Goal: Navigation & Orientation: Find specific page/section

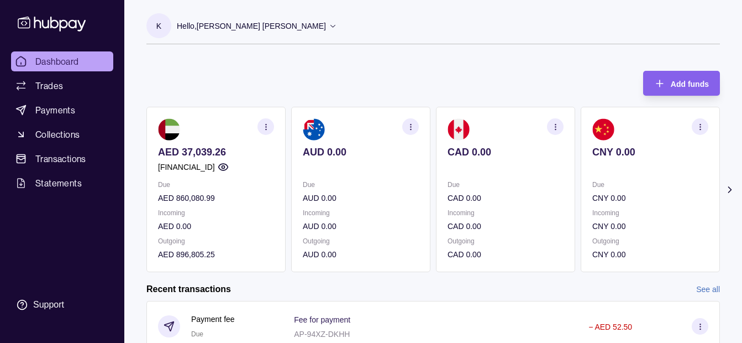
scroll to position [55, 0]
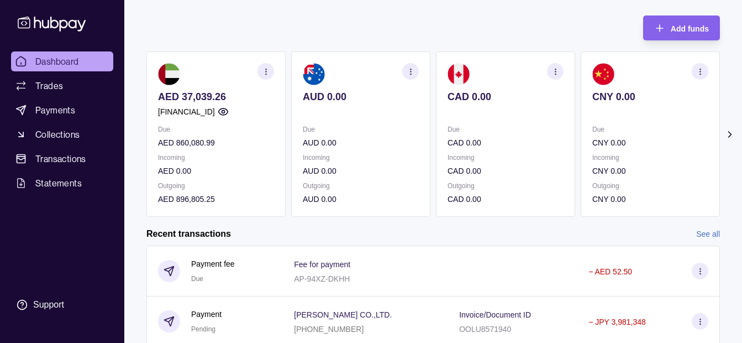
click at [71, 64] on span "Dashboard" at bounding box center [57, 61] width 44 height 13
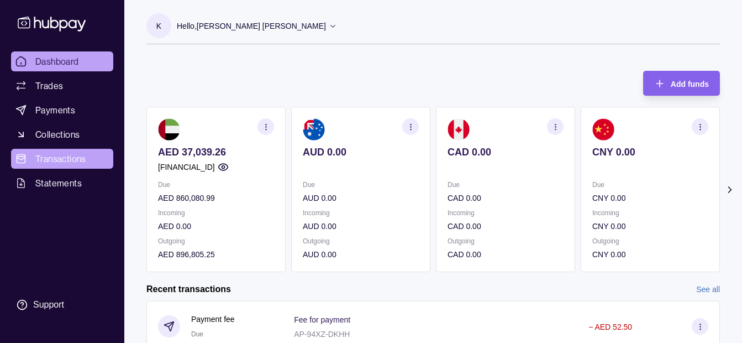
click at [96, 153] on link "Transactions" at bounding box center [62, 159] width 102 height 20
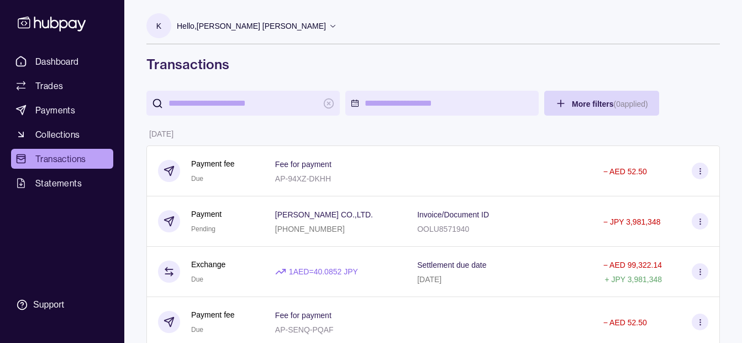
click at [212, 29] on p "Hello, Khalid Khan Rahmat Gul" at bounding box center [251, 26] width 149 height 12
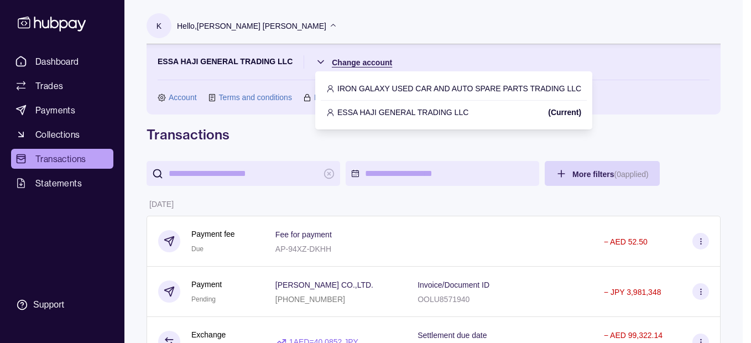
click at [357, 83] on p "IRON GALAXY USED CAR AND AUTO SPARE PARTS TRADING LLC" at bounding box center [459, 88] width 244 height 12
